Goal: Task Accomplishment & Management: Use online tool/utility

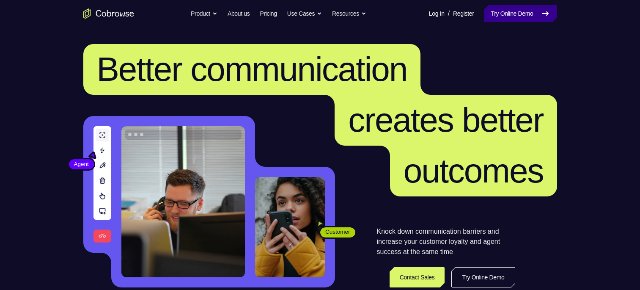
click at [498, 14] on link "Try Online Demo" at bounding box center [520, 13] width 73 height 17
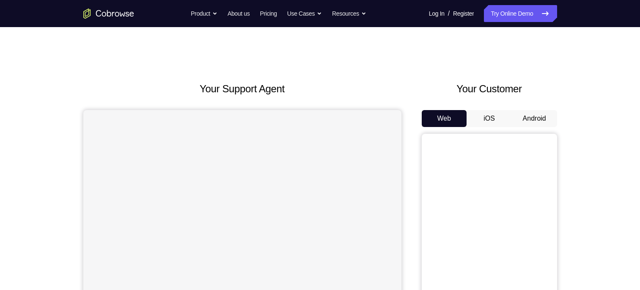
click at [552, 113] on button "Android" at bounding box center [534, 118] width 45 height 17
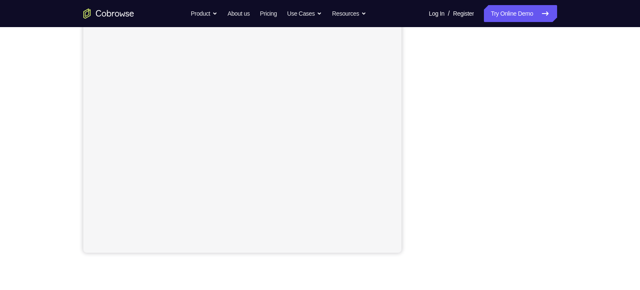
scroll to position [130, 0]
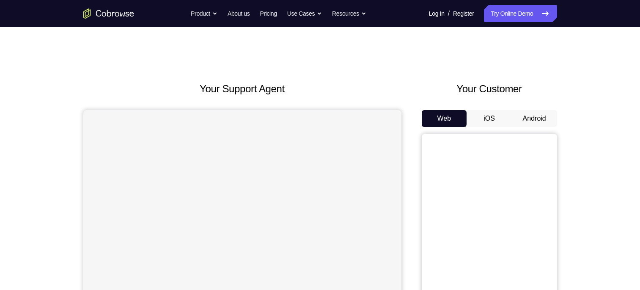
click at [540, 117] on button "Android" at bounding box center [534, 118] width 45 height 17
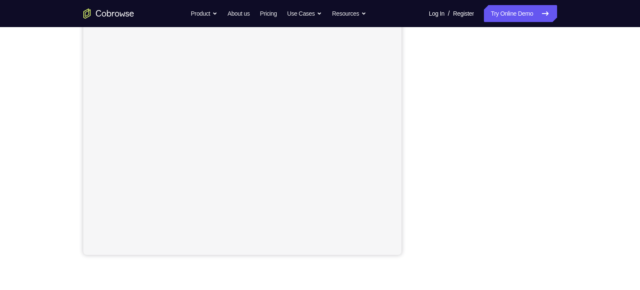
scroll to position [114, 0]
